Goal: Use online tool/utility

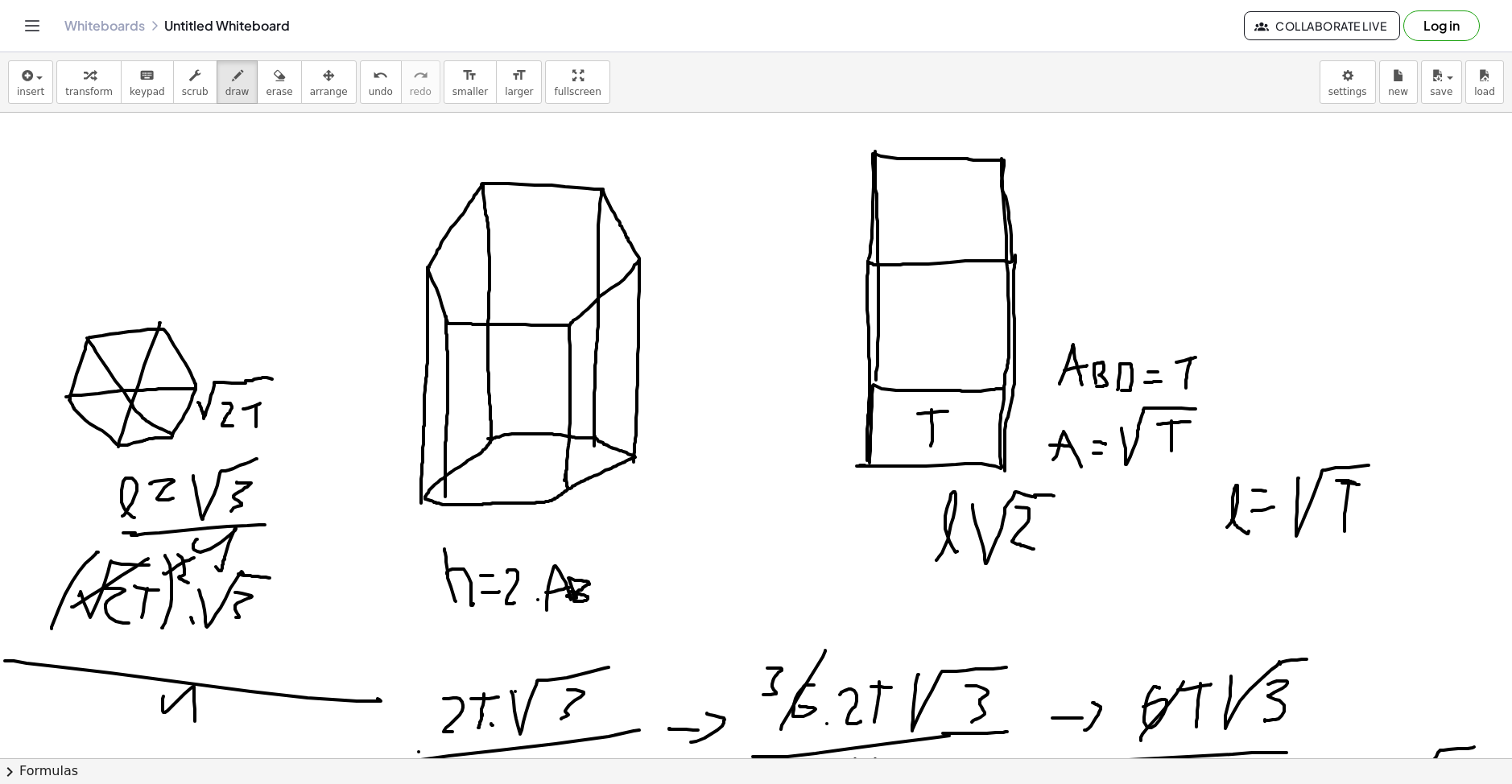
scroll to position [1233, 0]
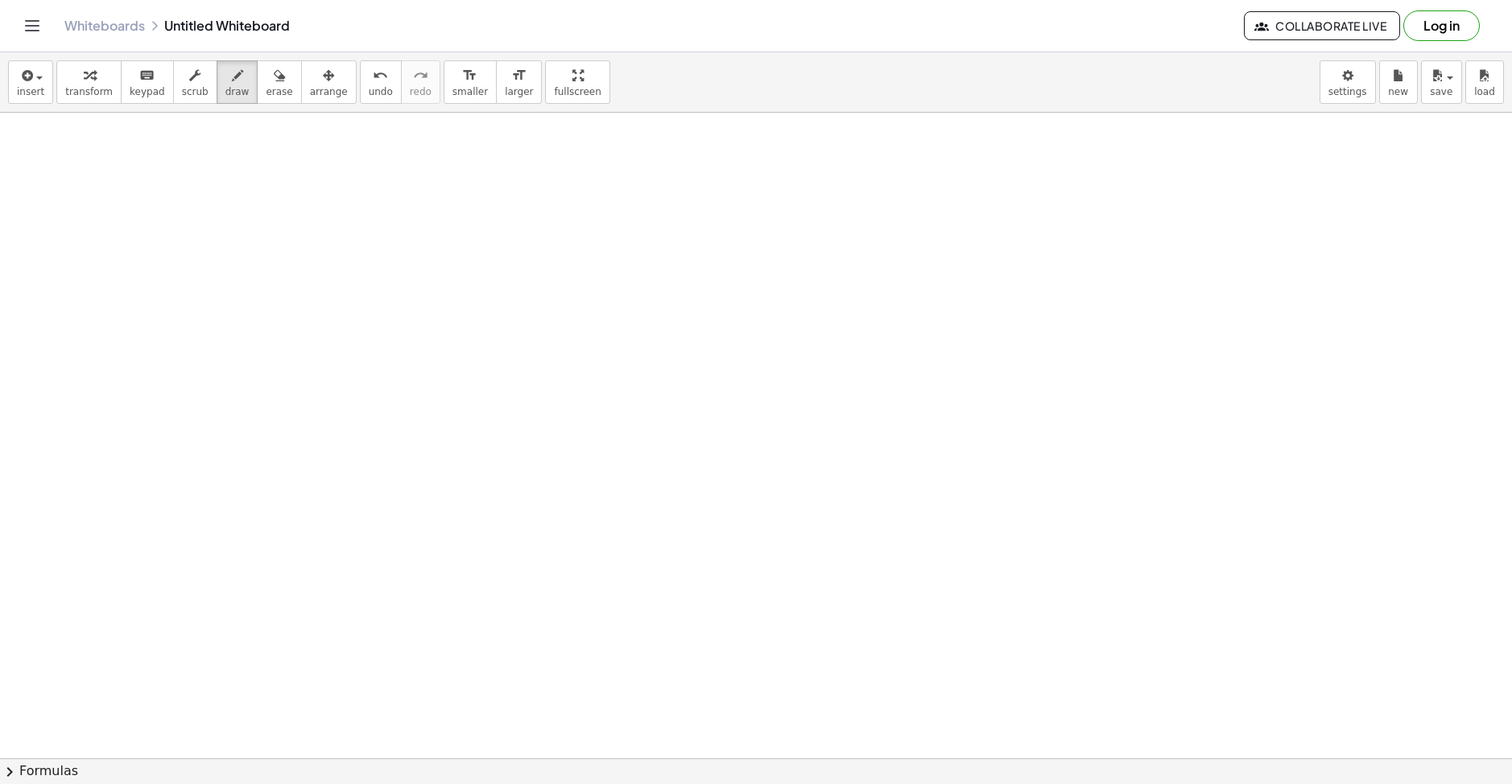
drag, startPoint x: 294, startPoint y: 313, endPoint x: 402, endPoint y: 252, distance: 124.0
drag, startPoint x: 295, startPoint y: 177, endPoint x: 307, endPoint y: 214, distance: 38.9
drag, startPoint x: 314, startPoint y: 217, endPoint x: 336, endPoint y: 215, distance: 22.1
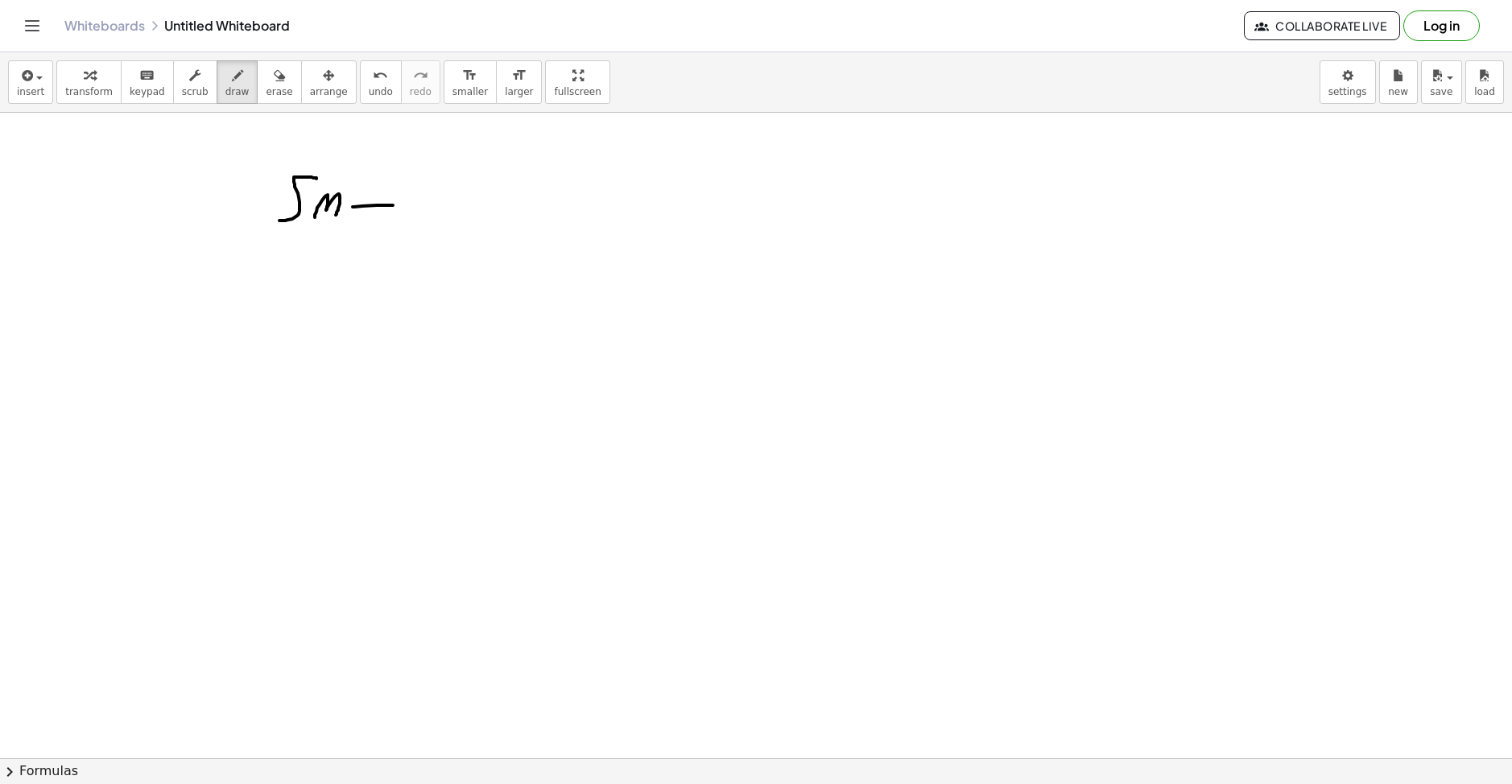
drag, startPoint x: 352, startPoint y: 207, endPoint x: 413, endPoint y: 205, distance: 61.0
drag, startPoint x: 405, startPoint y: 185, endPoint x: 347, endPoint y: 184, distance: 58.0
drag, startPoint x: 432, startPoint y: 179, endPoint x: 470, endPoint y: 185, distance: 38.5
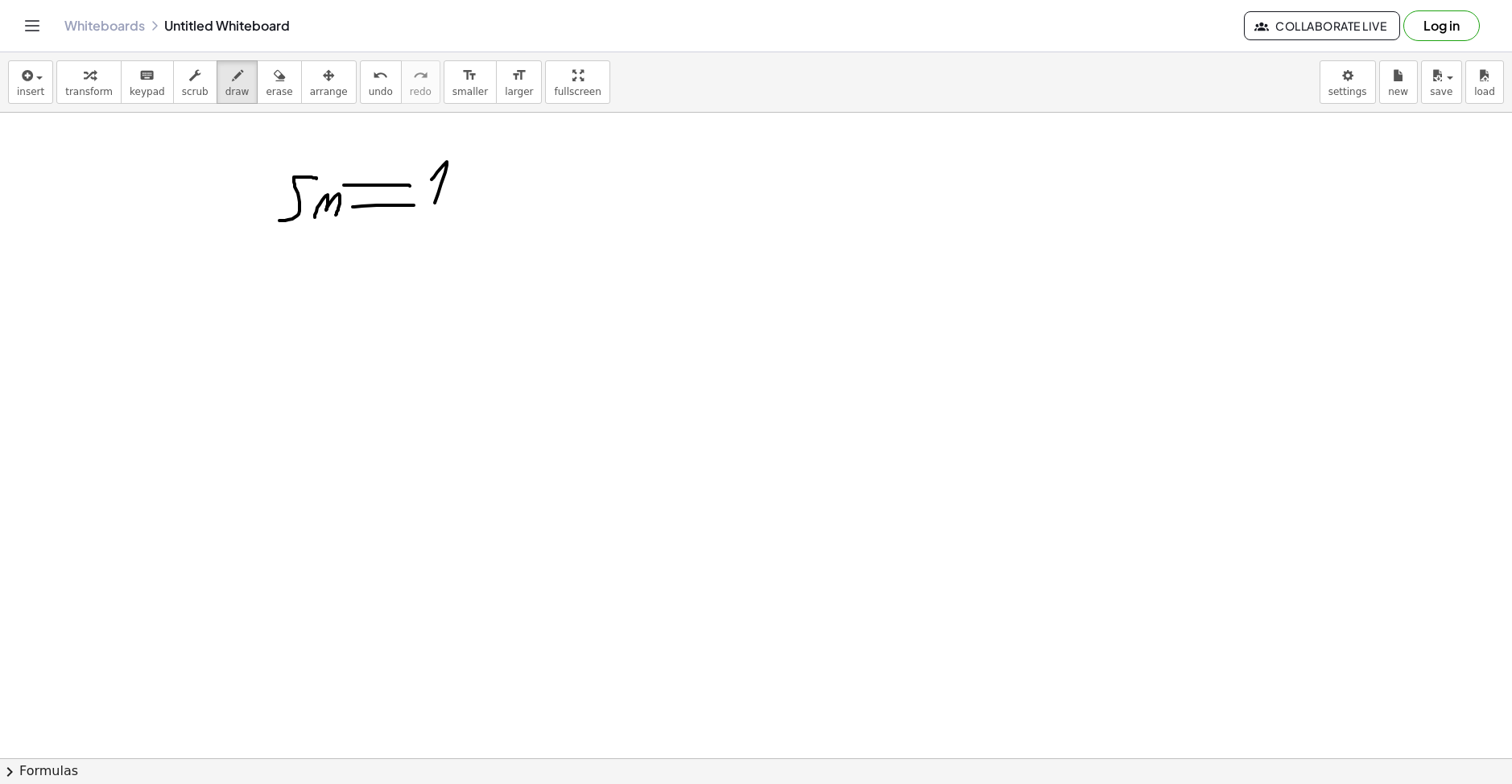
drag, startPoint x: 518, startPoint y: 175, endPoint x: 520, endPoint y: 188, distance: 13.2
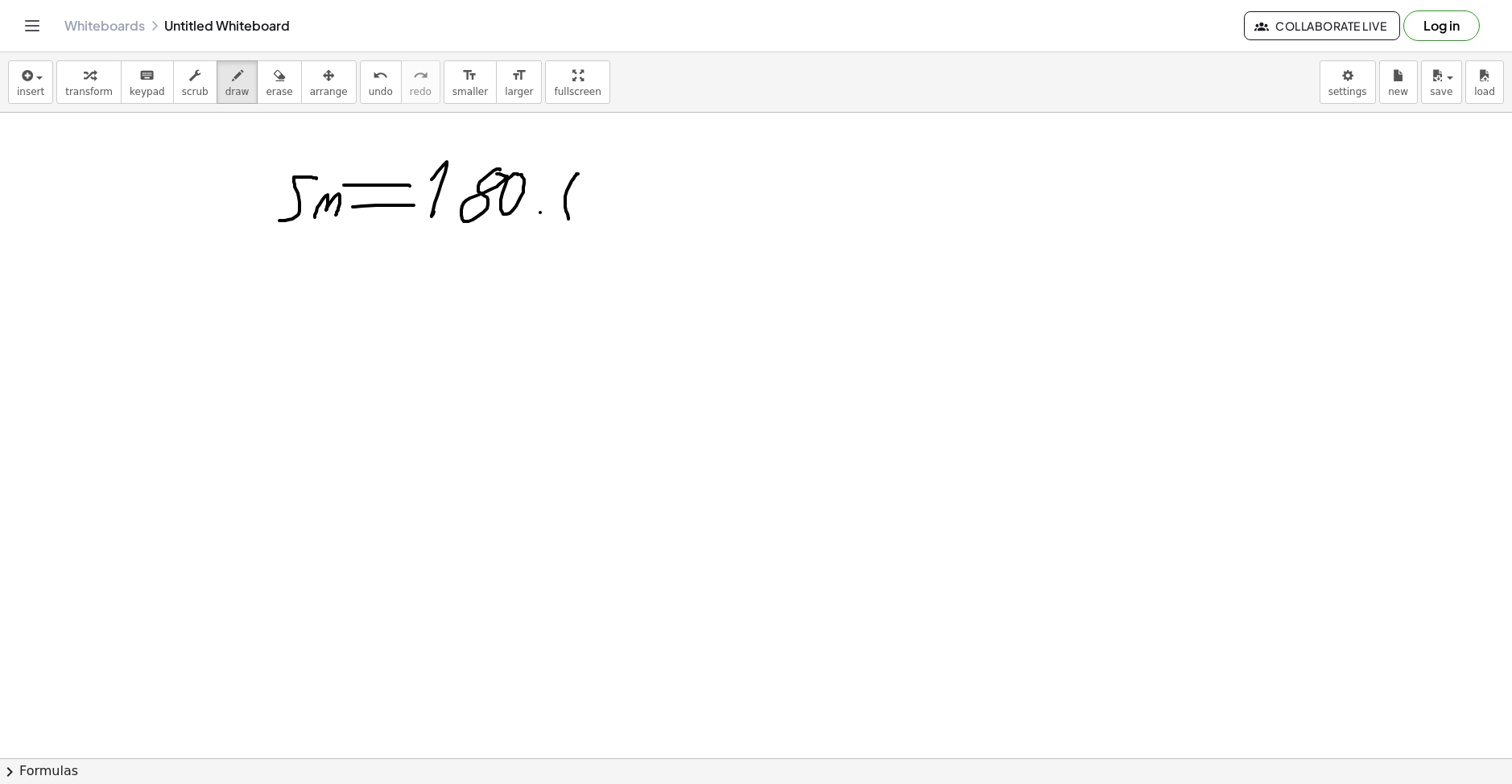
drag, startPoint x: 569, startPoint y: 219, endPoint x: 578, endPoint y: 174, distance: 45.9
drag, startPoint x: 578, startPoint y: 189, endPoint x: 600, endPoint y: 211, distance: 31.1
drag, startPoint x: 610, startPoint y: 202, endPoint x: 619, endPoint y: 201, distance: 9.1
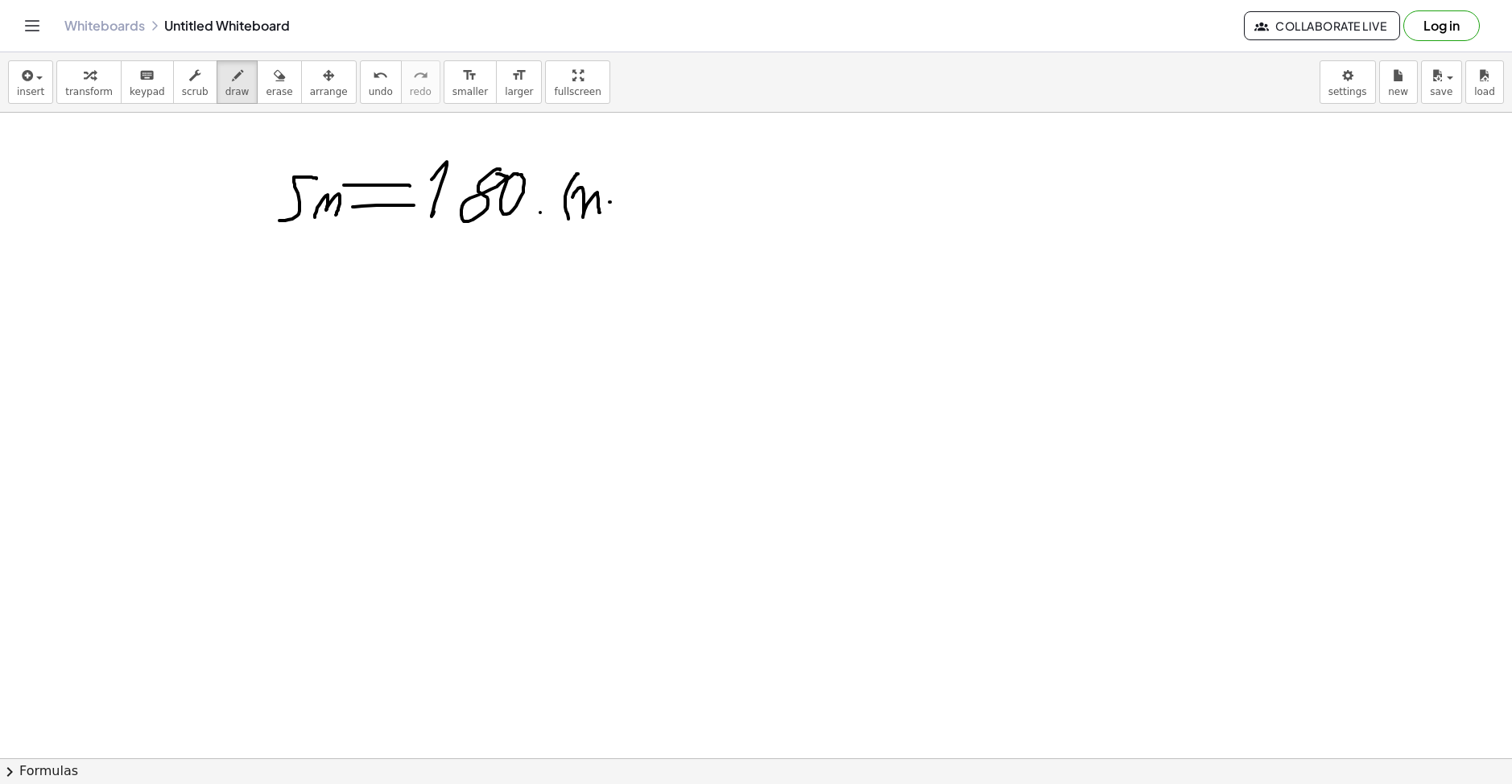
drag, startPoint x: 634, startPoint y: 191, endPoint x: 634, endPoint y: 210, distance: 19.0
click at [838, 82] on div "insert select one: Math Expression Function Text Youtube Video Graphing Geometr…" at bounding box center [756, 83] width 1512 height 60
